Goal: Task Accomplishment & Management: Manage account settings

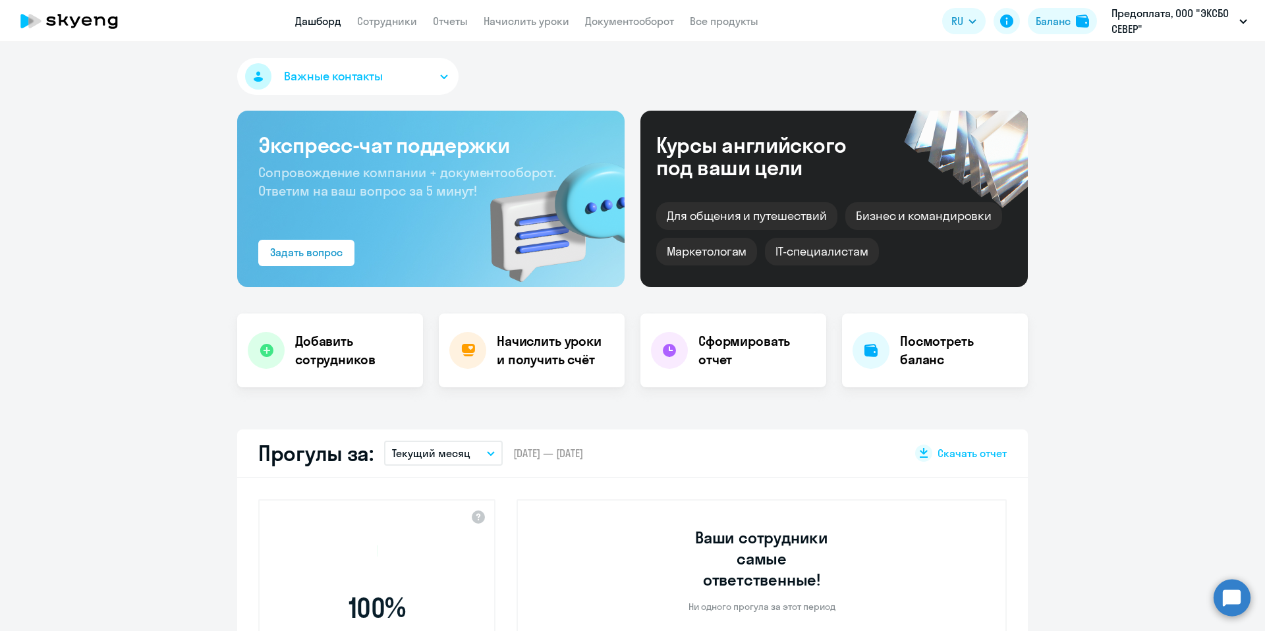
select select "30"
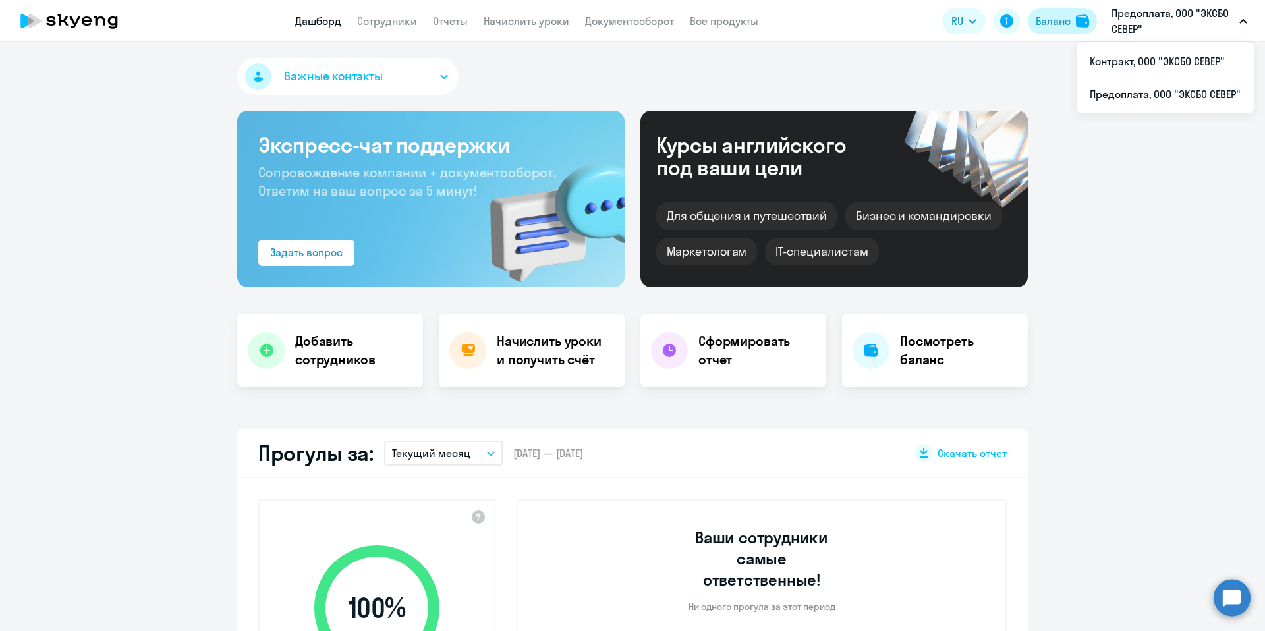
click at [1074, 28] on button "Баланс" at bounding box center [1061, 21] width 69 height 26
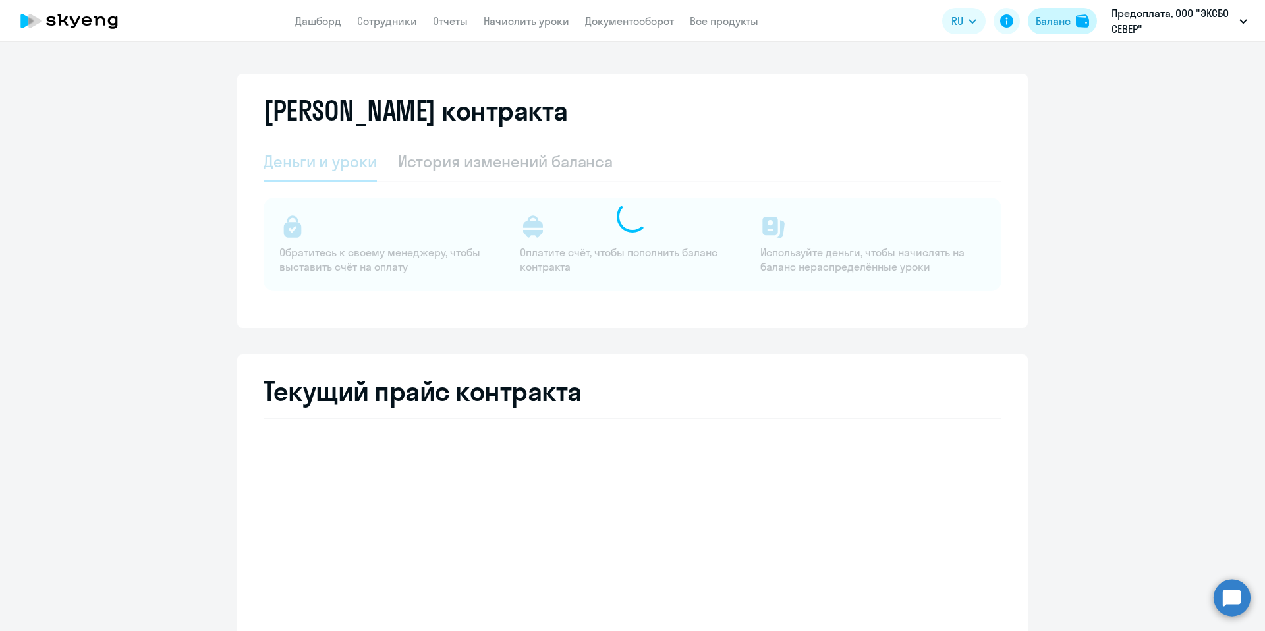
select select "english_adult_not_native_speaker"
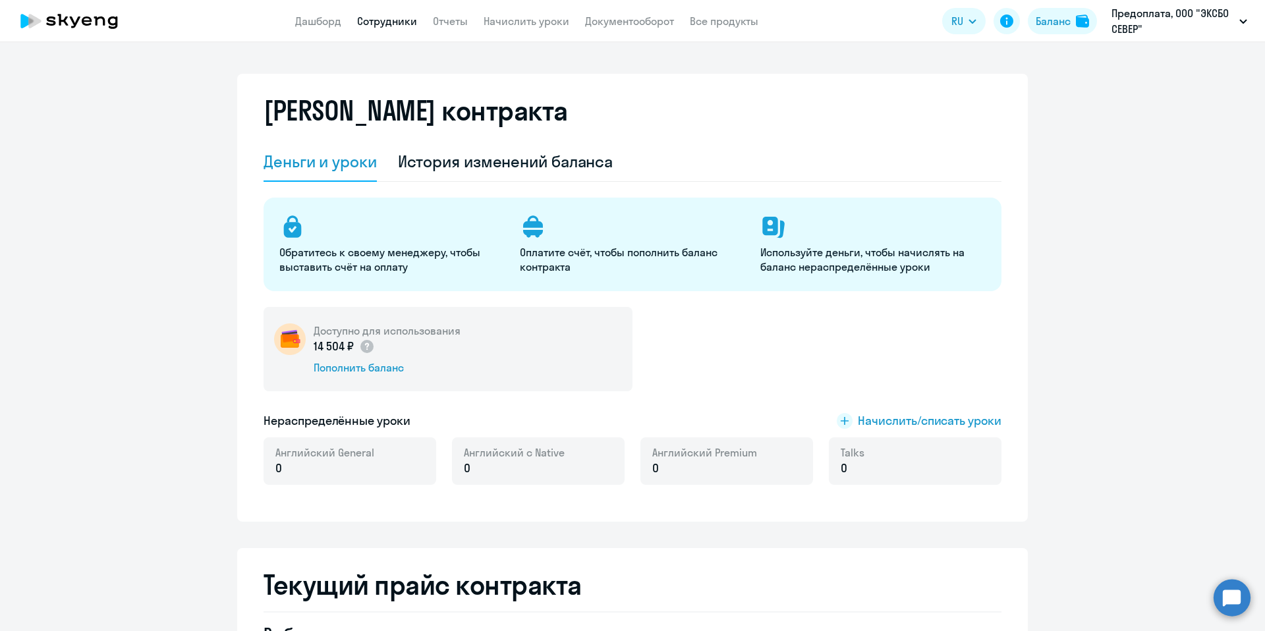
click at [383, 26] on link "Сотрудники" at bounding box center [387, 20] width 60 height 13
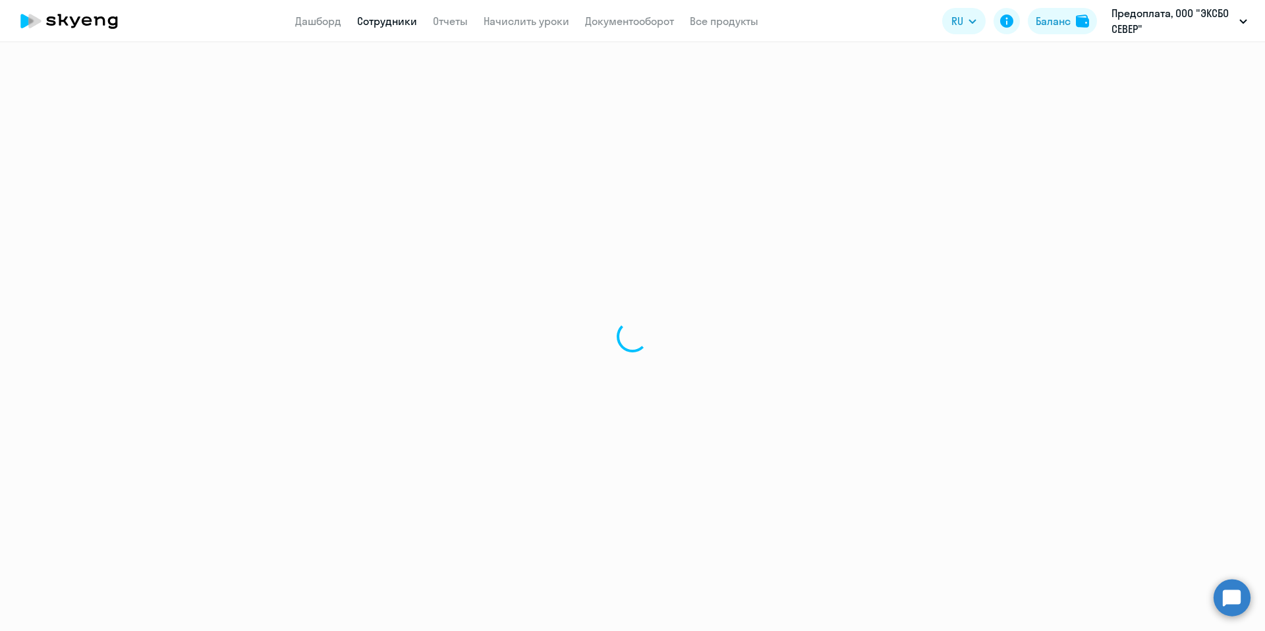
select select "30"
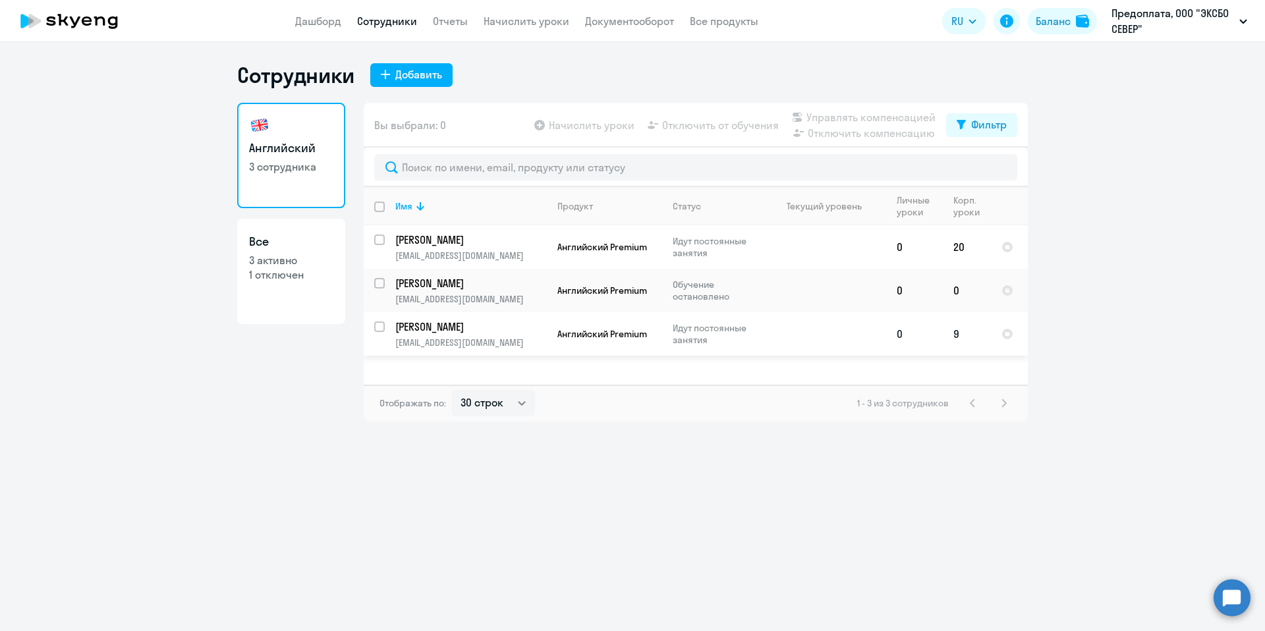
click at [825, 343] on td at bounding box center [824, 333] width 123 height 43
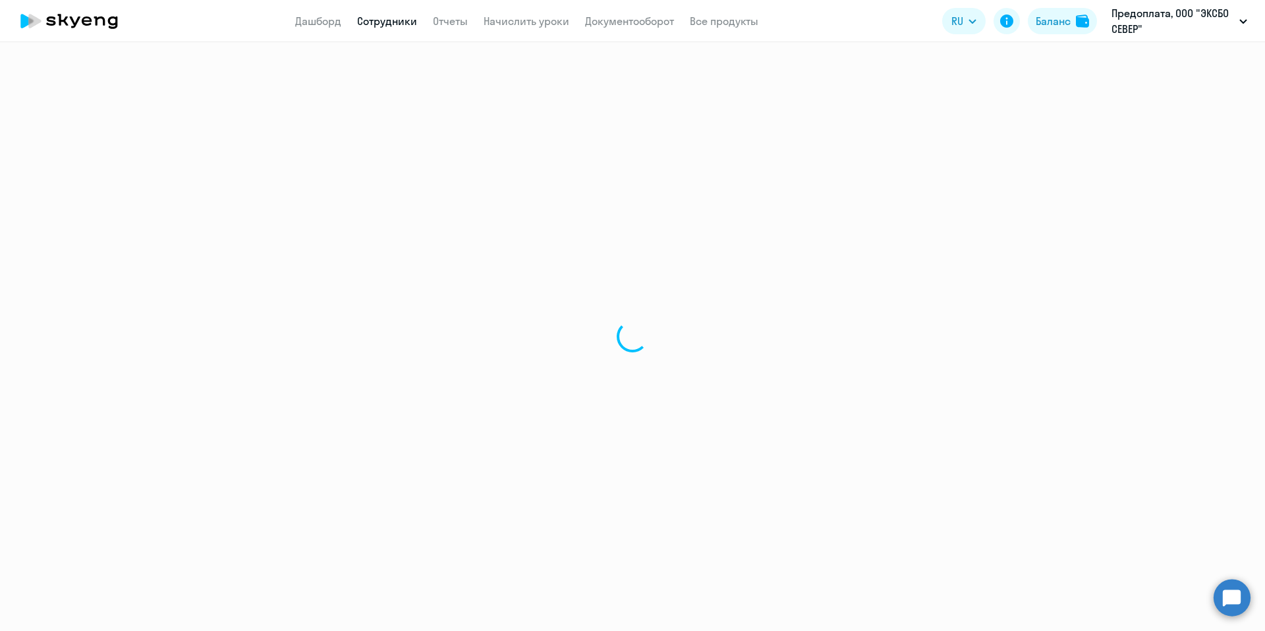
select select "english"
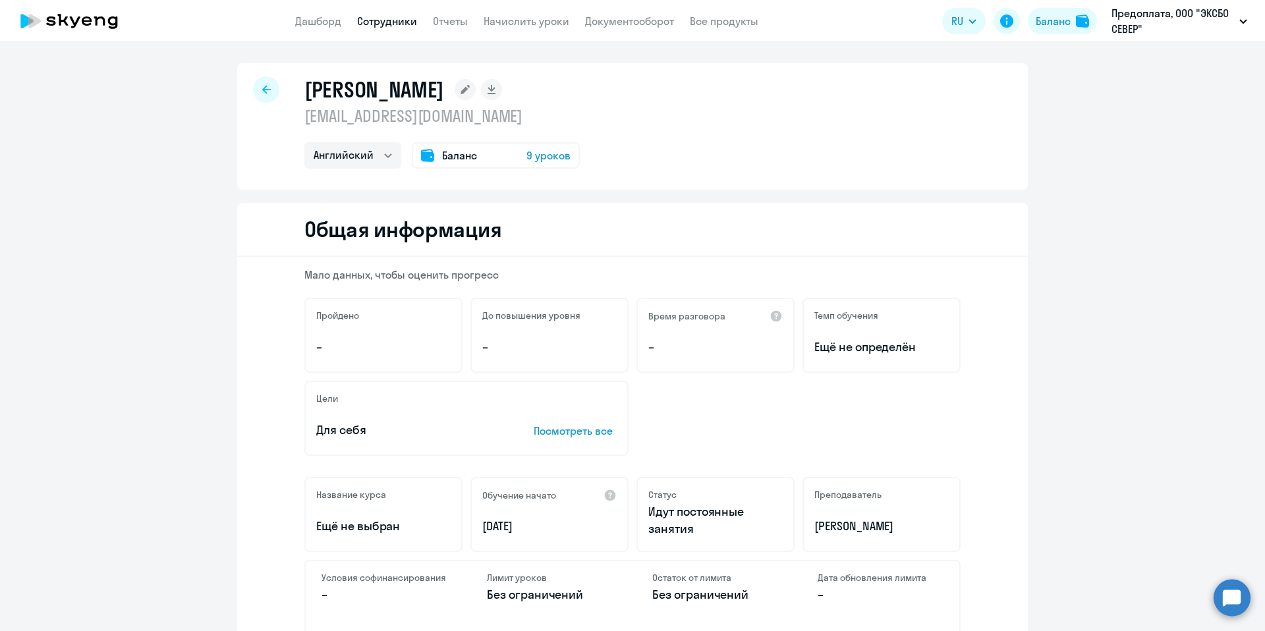
click at [539, 144] on div "Баланс 9 уроков" at bounding box center [496, 155] width 168 height 26
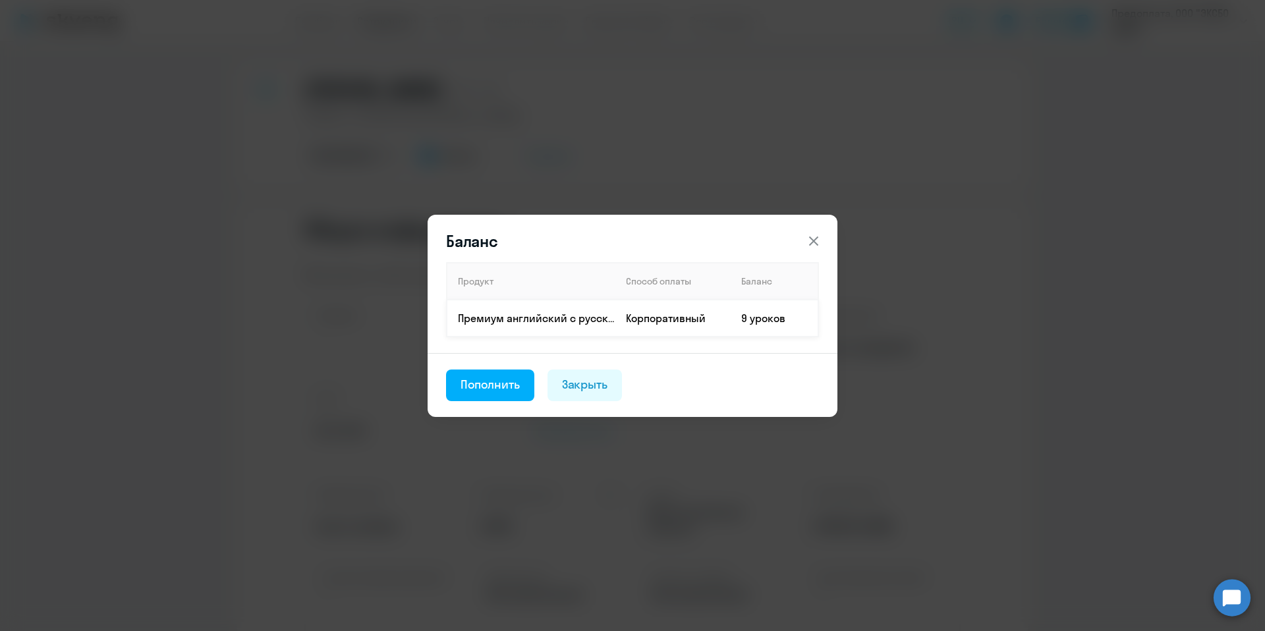
click at [593, 324] on p "Премиум английский с русскоговорящим преподавателем" at bounding box center [536, 318] width 157 height 14
click at [510, 384] on div "Пополнить" at bounding box center [489, 384] width 59 height 17
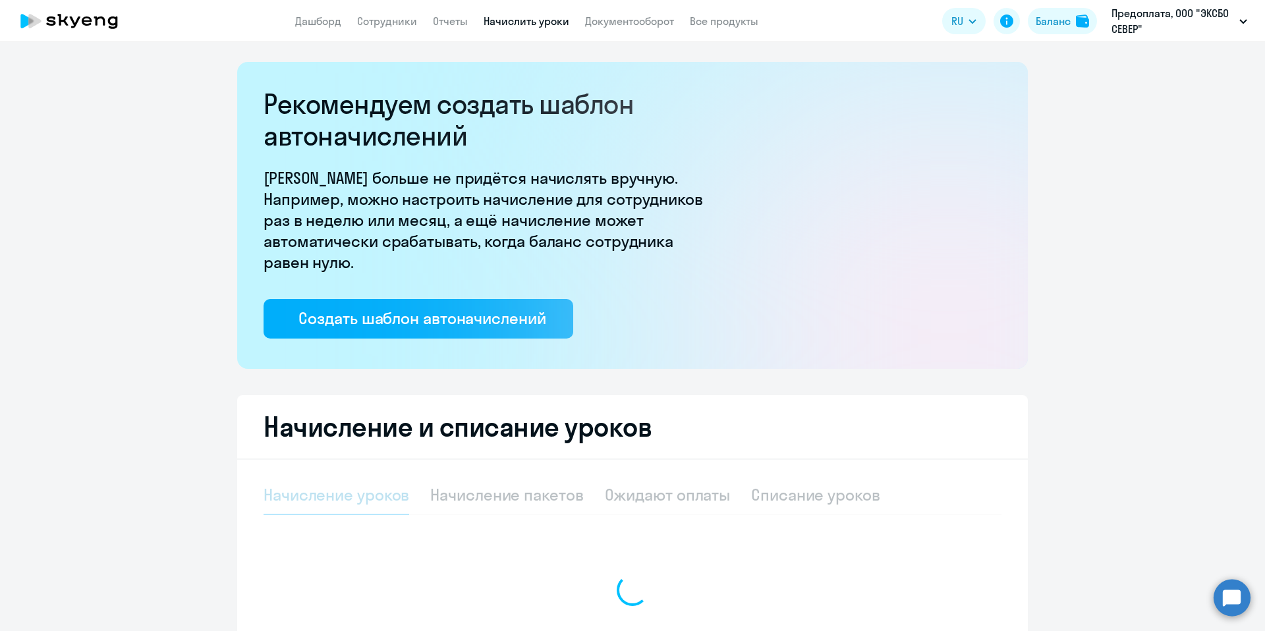
select select "10"
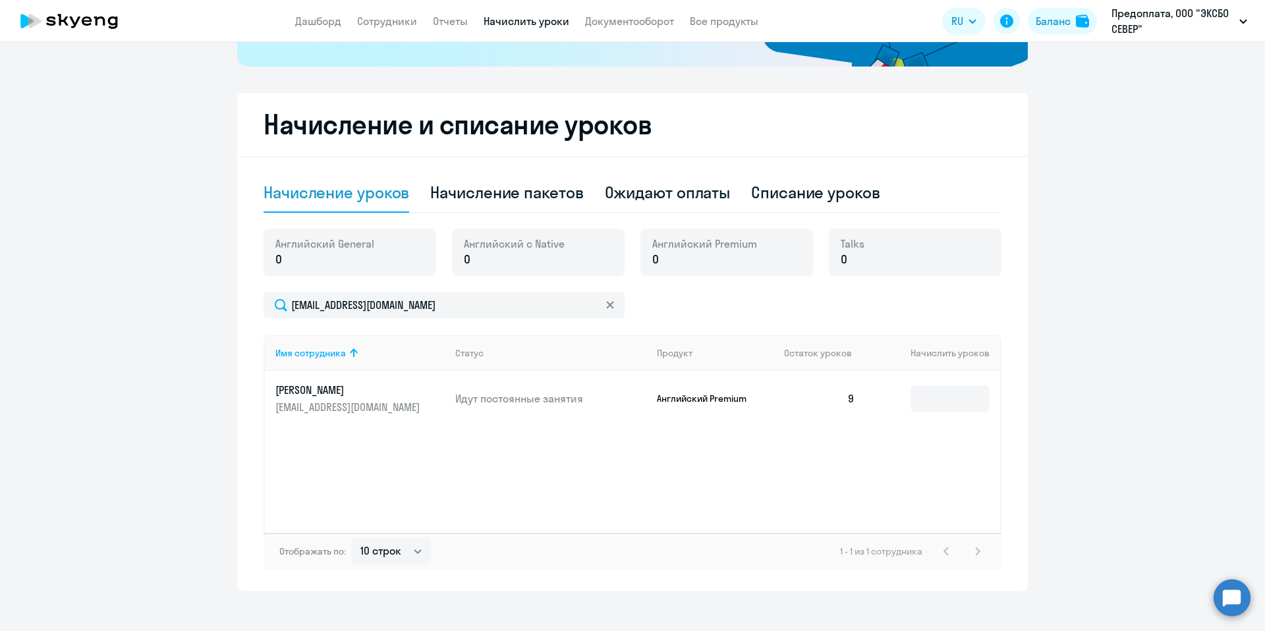
scroll to position [315, 0]
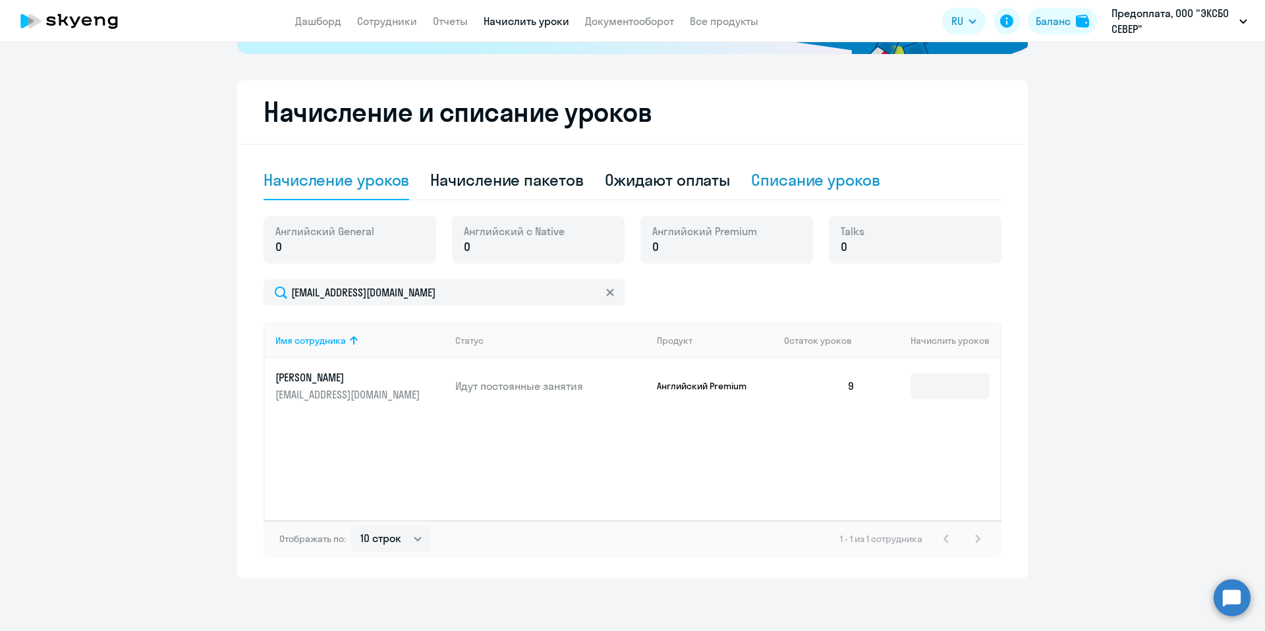
click at [762, 190] on div "Списание уроков" at bounding box center [815, 181] width 129 height 40
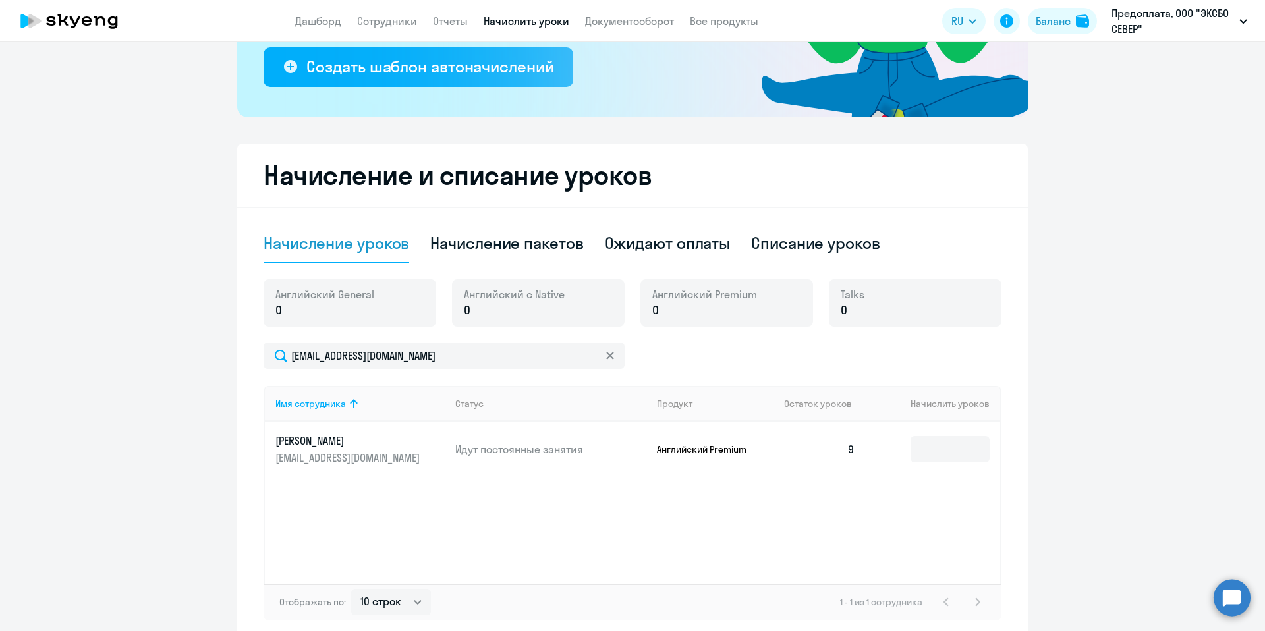
select select "10"
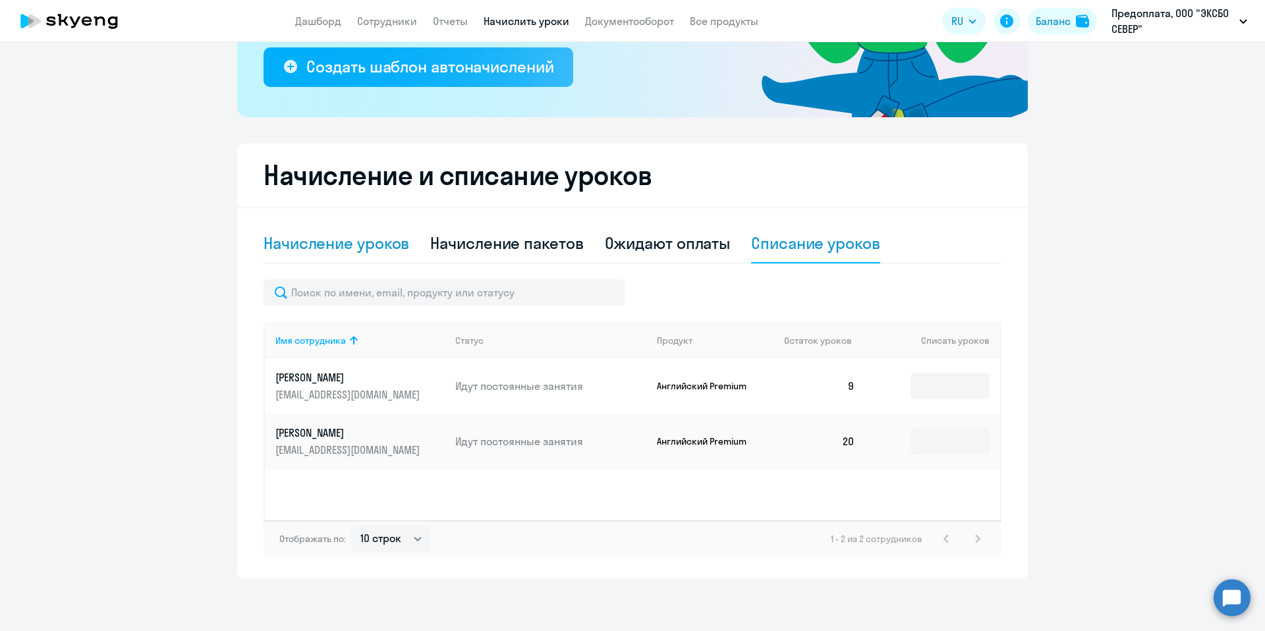
click at [362, 261] on div "Начисление уроков" at bounding box center [336, 244] width 146 height 40
select select "10"
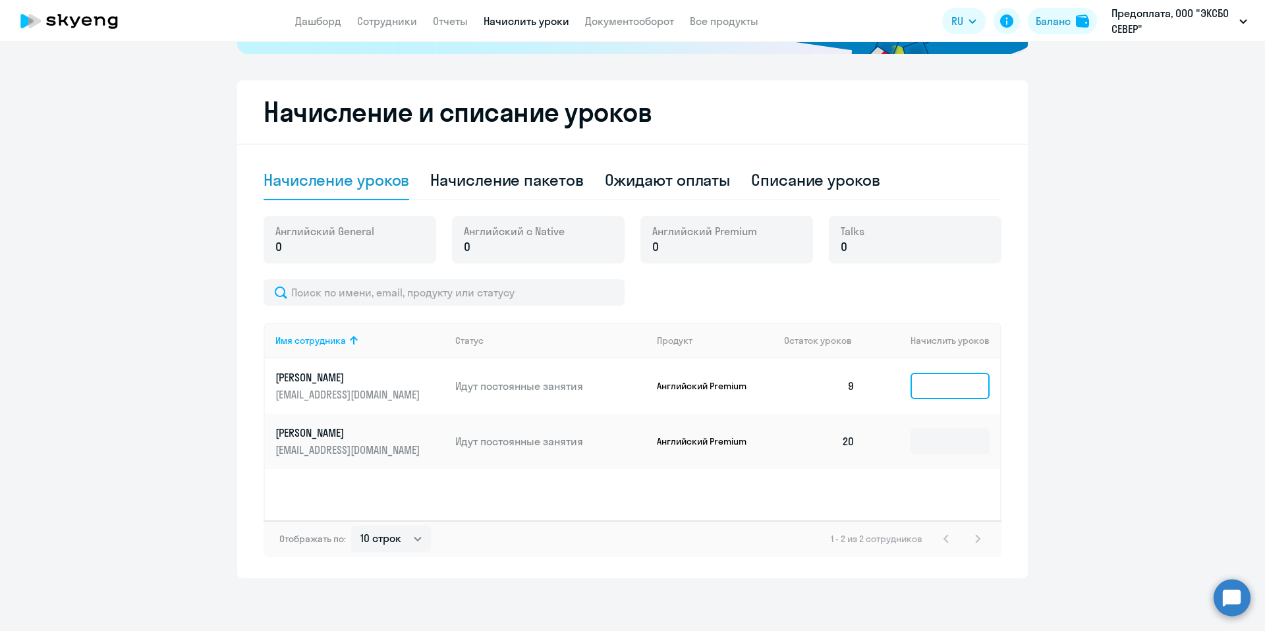
click at [942, 390] on input at bounding box center [949, 386] width 79 height 26
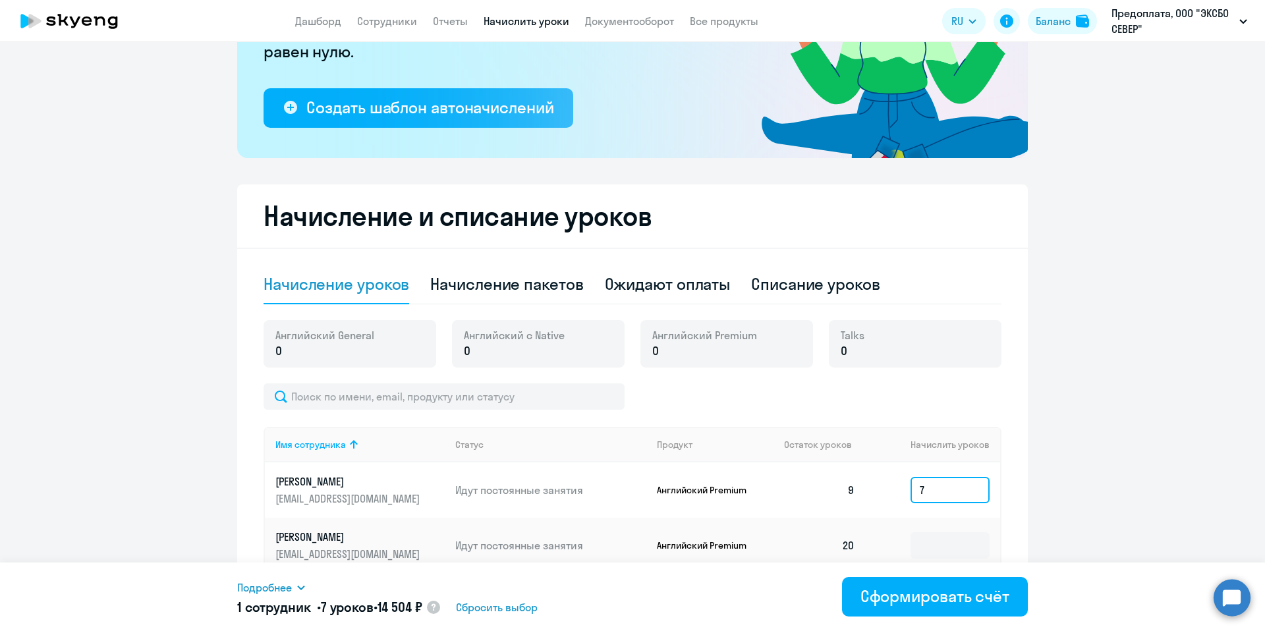
scroll to position [0, 0]
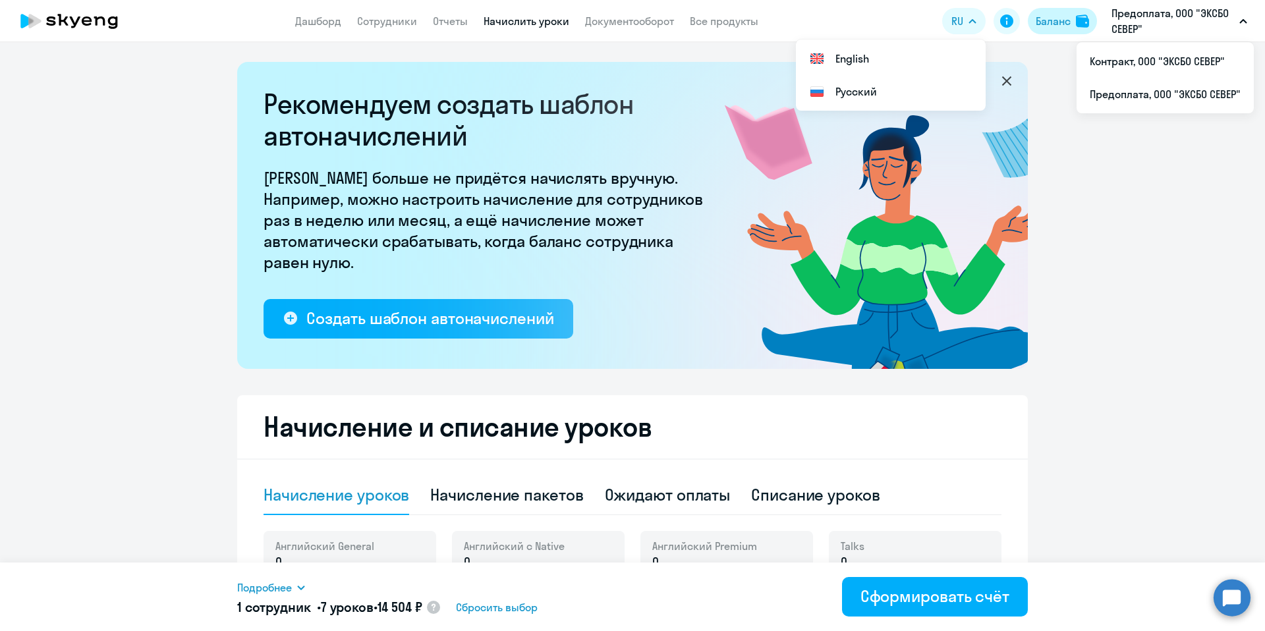
type input "7"
click at [1054, 29] on button "Баланс" at bounding box center [1061, 21] width 69 height 26
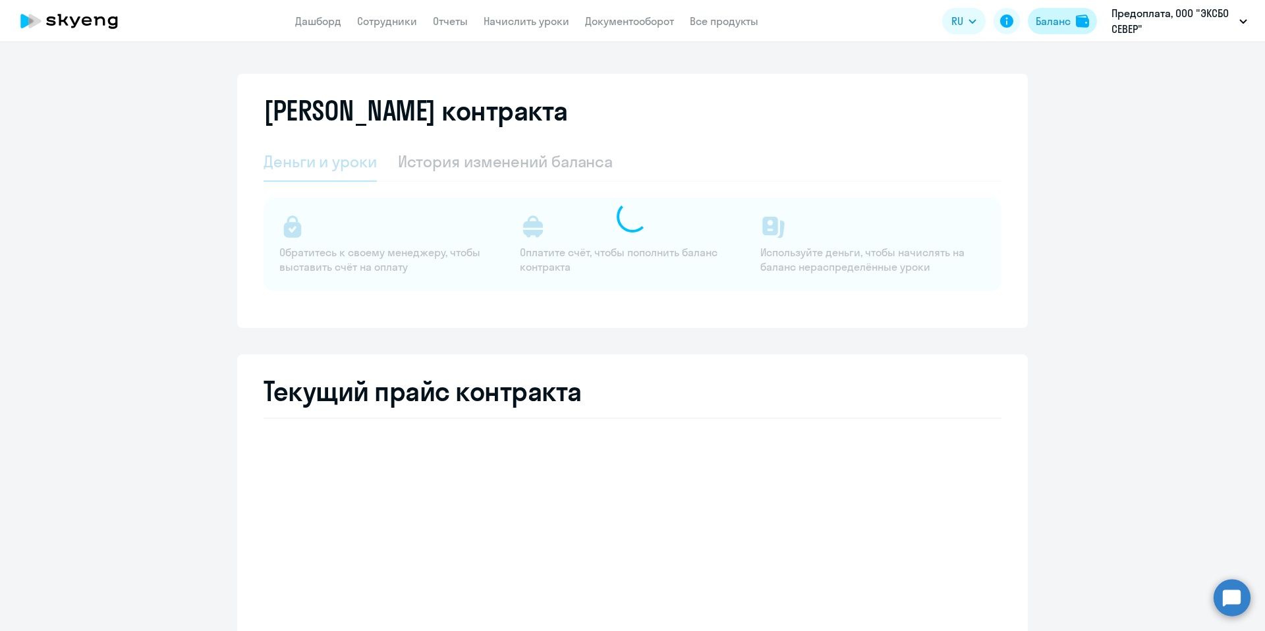
select select "english_adult_not_native_speaker"
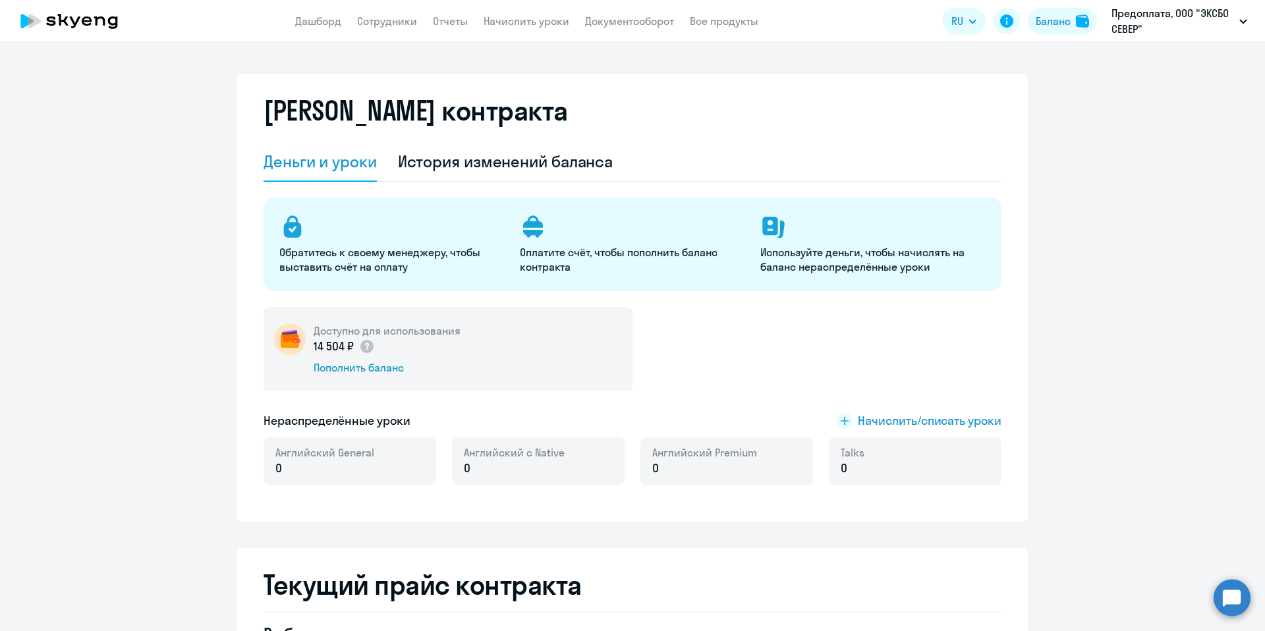
click at [682, 474] on p "0" at bounding box center [704, 468] width 105 height 17
click at [867, 418] on span "Начислить/списать уроки" at bounding box center [930, 420] width 144 height 17
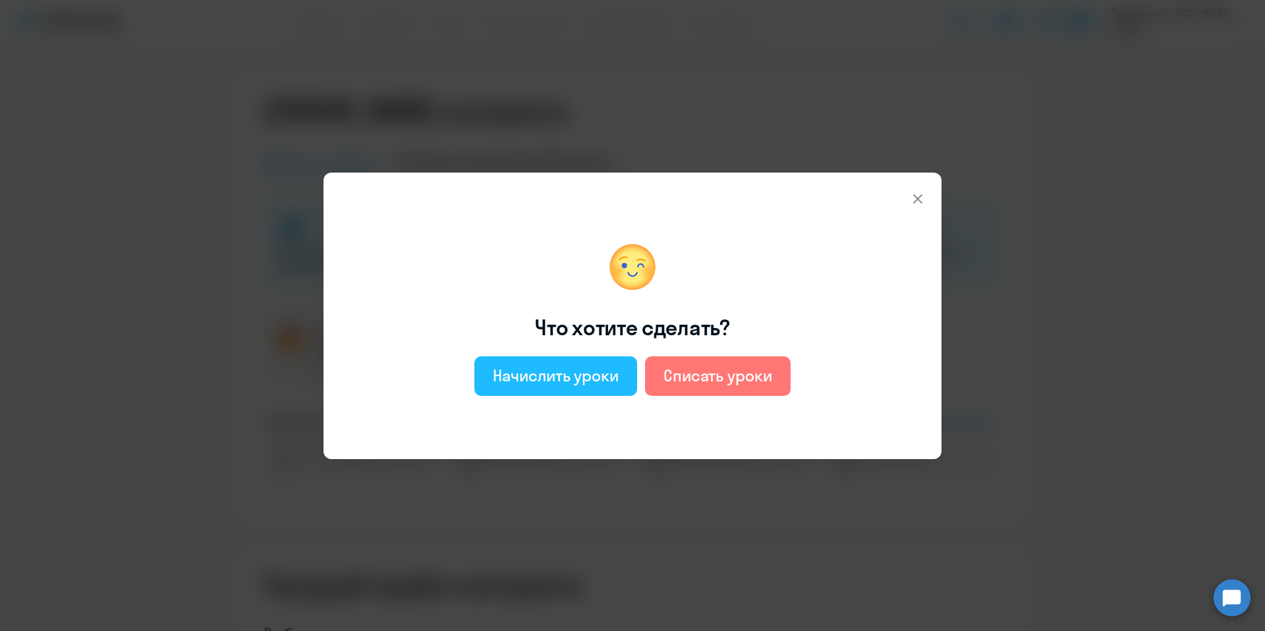
click at [588, 381] on div "Начислить уроки" at bounding box center [556, 375] width 126 height 21
select select "english_adult_not_native_speaker"
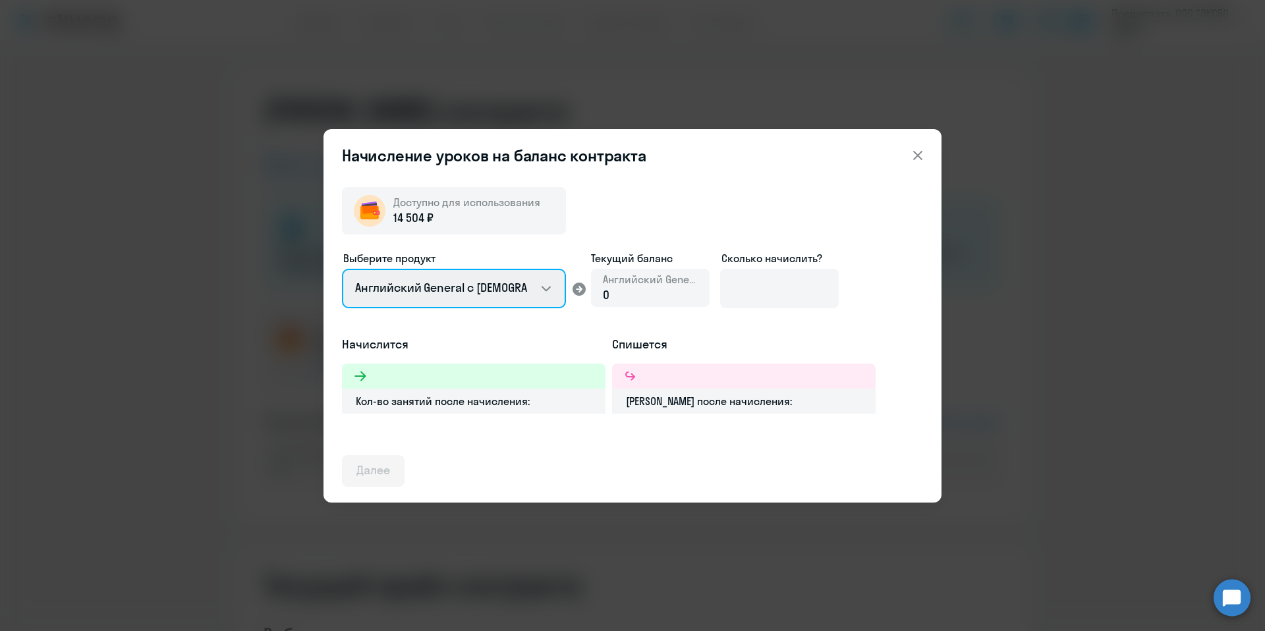
click at [474, 285] on select "Английский General с [DEMOGRAPHIC_DATA] преподавателем Английский General с [DE…" at bounding box center [454, 289] width 224 height 40
click at [342, 269] on select "Английский General с [DEMOGRAPHIC_DATA] преподавателем Английский General с [DE…" at bounding box center [454, 289] width 224 height 40
click at [619, 293] on div "0" at bounding box center [650, 294] width 95 height 17
click at [581, 288] on icon at bounding box center [579, 289] width 16 height 16
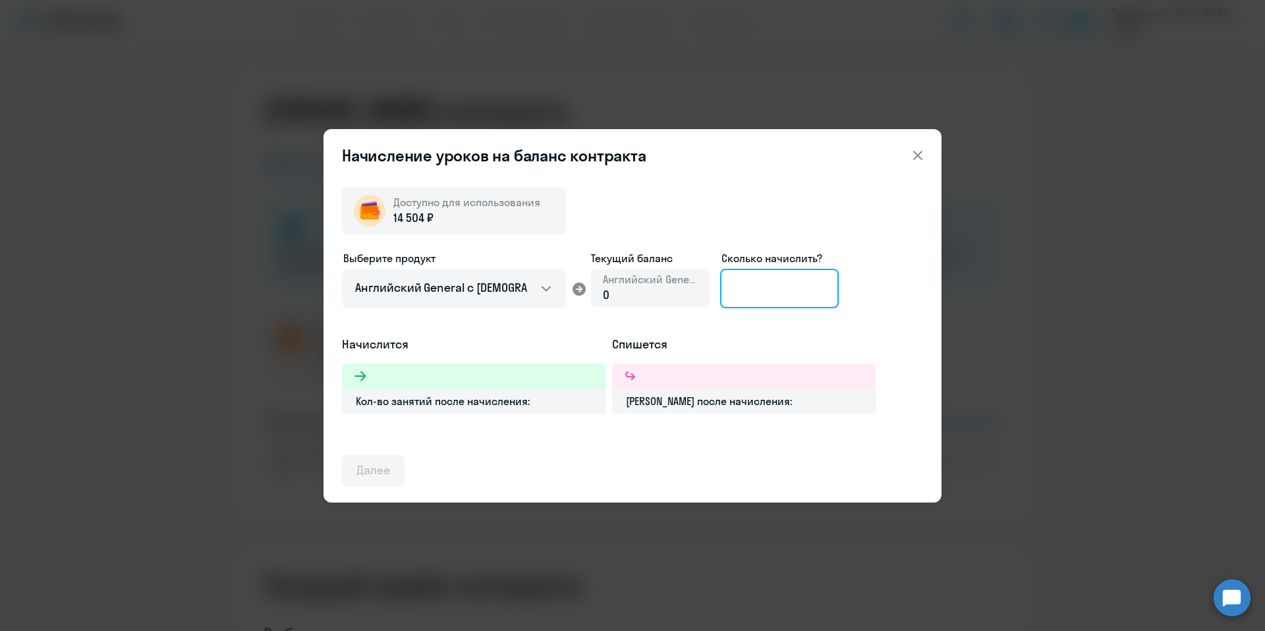
click at [743, 293] on input at bounding box center [779, 289] width 119 height 40
type input "7"
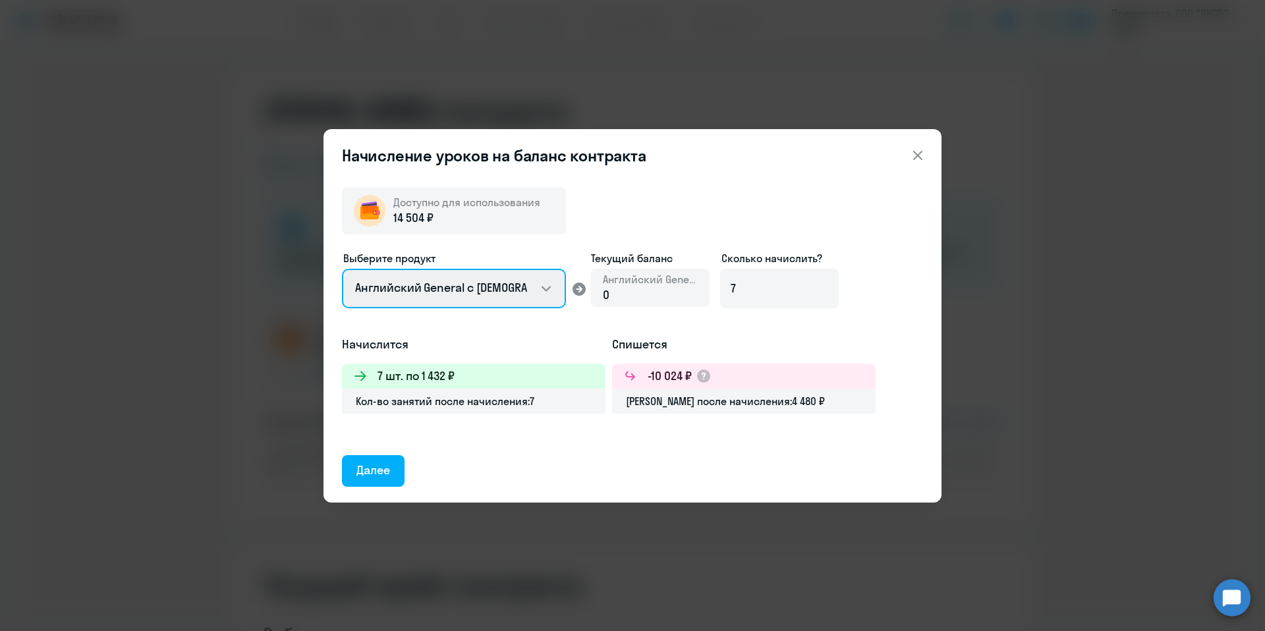
click at [509, 300] on select "Английский General с [DEMOGRAPHIC_DATA] преподавателем Английский General с [DE…" at bounding box center [454, 289] width 224 height 40
select select "english_adult_not_native_speaker_premium"
click at [342, 269] on select "Английский General с [DEMOGRAPHIC_DATA] преподавателем Английский General с [DE…" at bounding box center [454, 289] width 224 height 40
click at [914, 160] on icon at bounding box center [918, 156] width 16 height 16
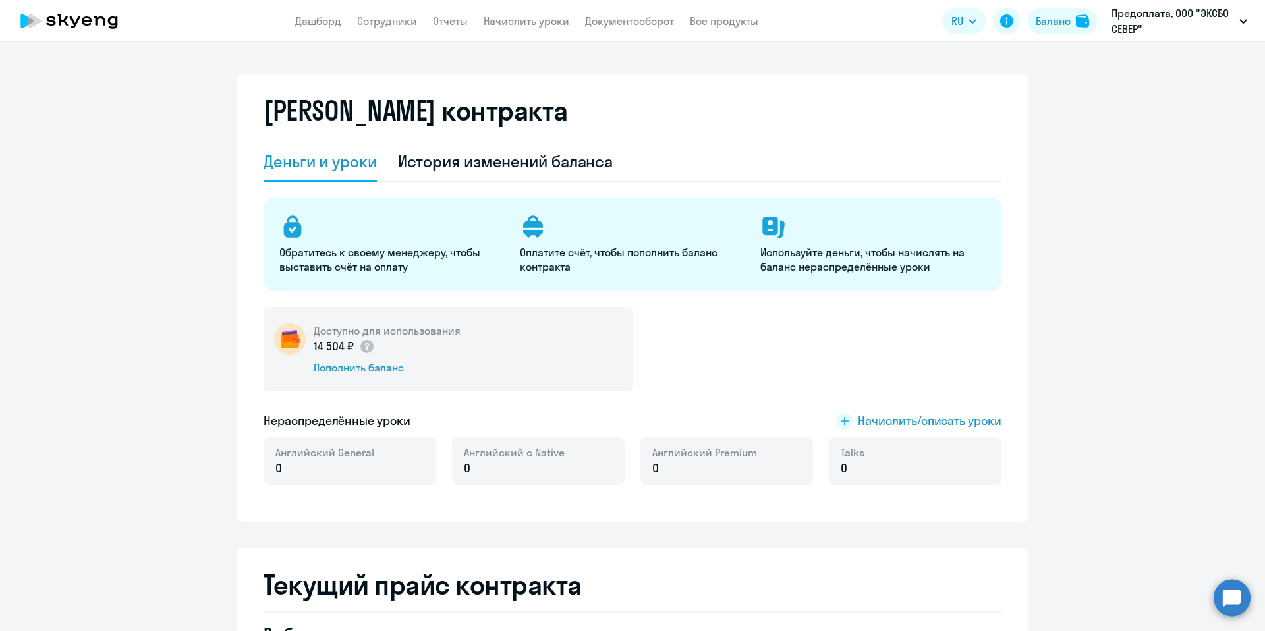
drag, startPoint x: 321, startPoint y: 103, endPoint x: 7, endPoint y: 68, distance: 315.4
click at [321, 103] on h2 "[PERSON_NAME] контракта" at bounding box center [415, 111] width 304 height 32
click at [41, 30] on icon at bounding box center [69, 21] width 116 height 33
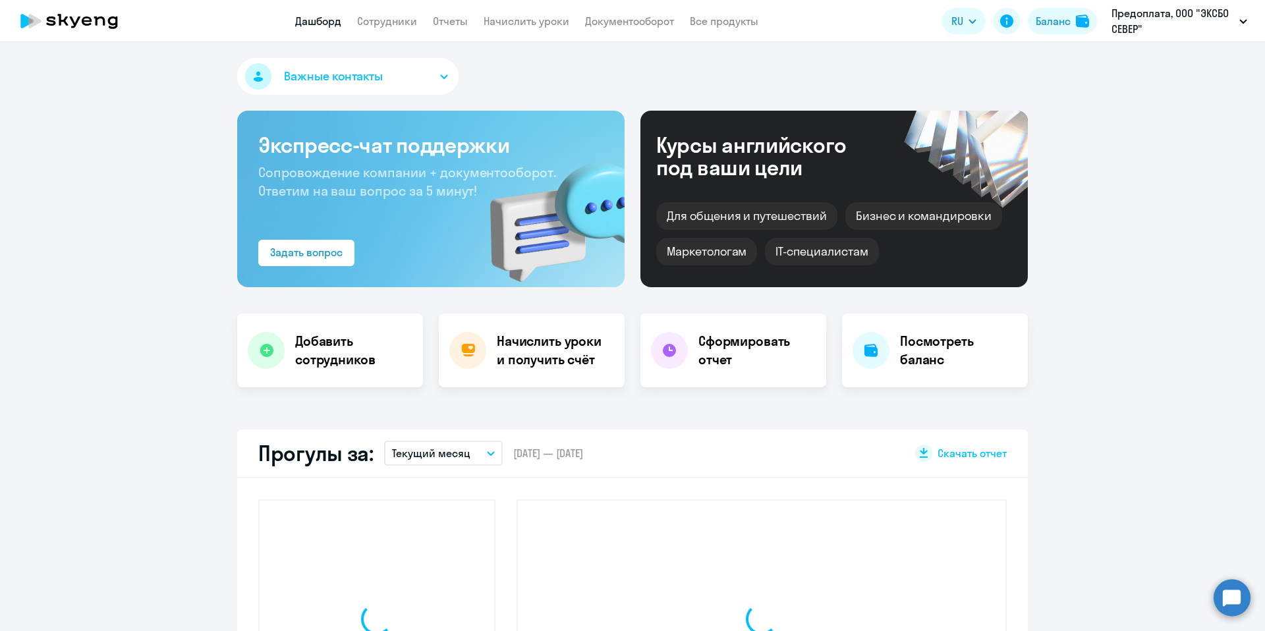
select select "30"
